Goal: Task Accomplishment & Management: Use online tool/utility

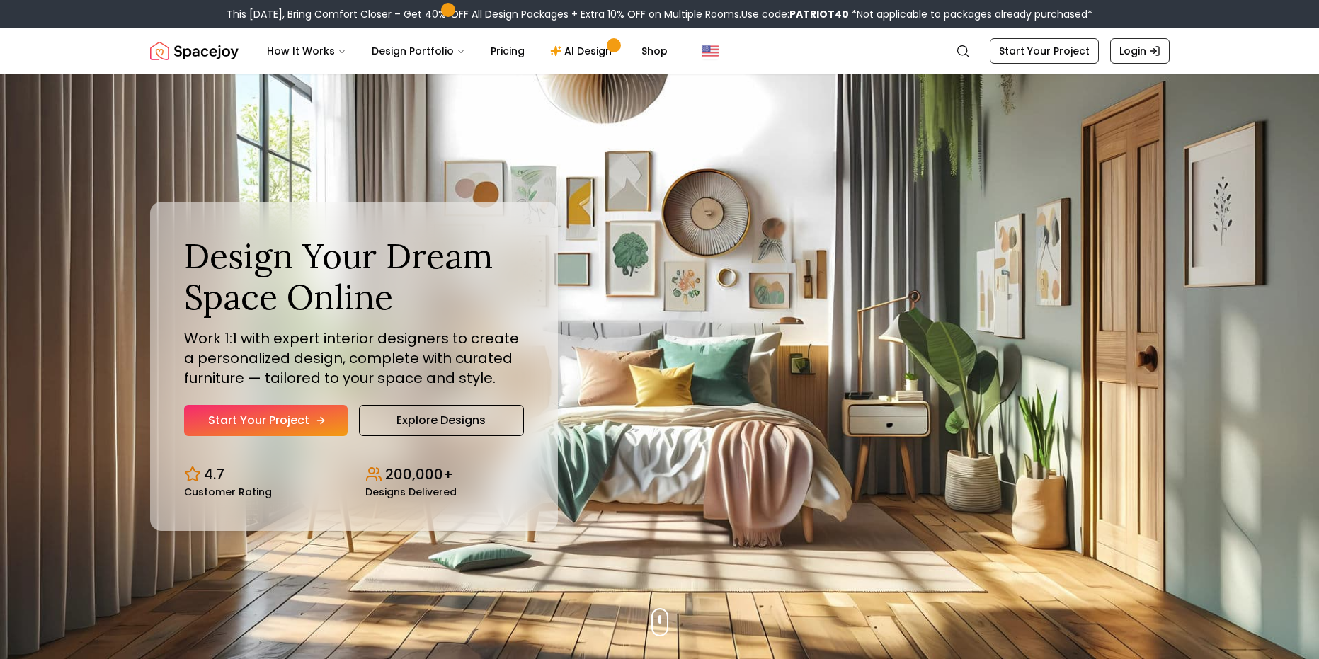
click at [291, 416] on link "Start Your Project" at bounding box center [266, 420] width 164 height 31
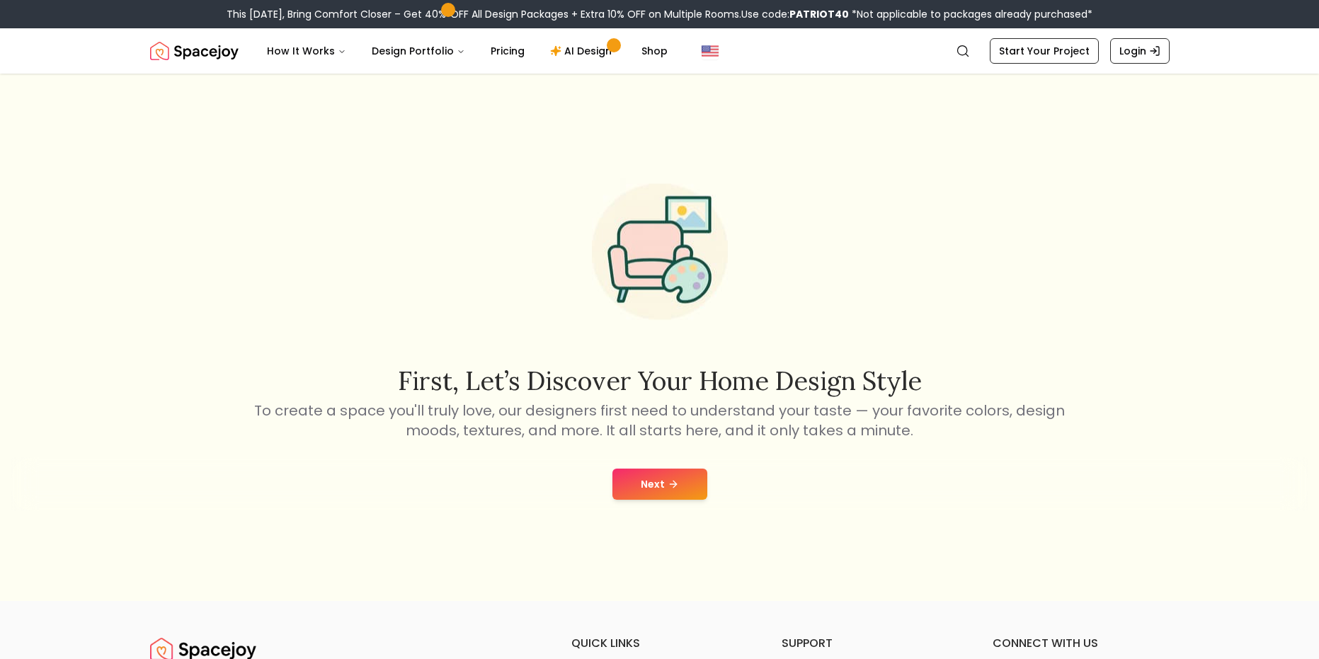
click at [665, 460] on div "Next" at bounding box center [659, 484] width 1297 height 54
click at [663, 477] on button "Next" at bounding box center [660, 484] width 95 height 31
click at [750, 565] on div "First, let’s discover your home design style To create a space you'll truly lov…" at bounding box center [659, 338] width 1319 height 528
